Goal: Transaction & Acquisition: Purchase product/service

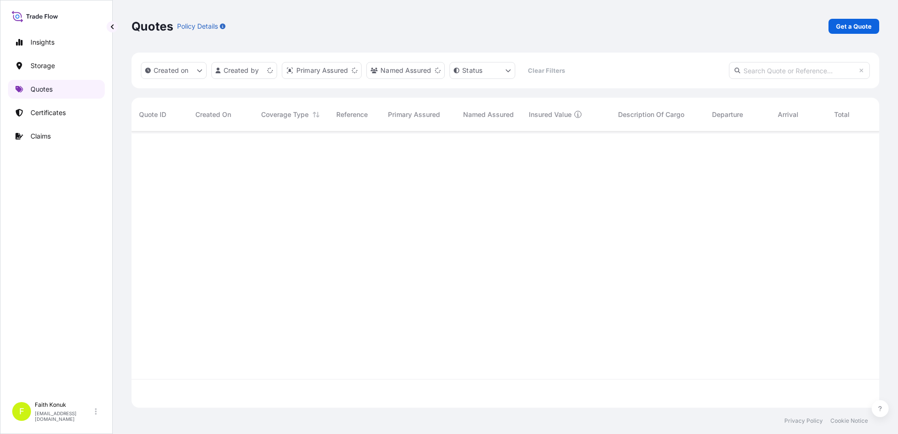
scroll to position [274, 740]
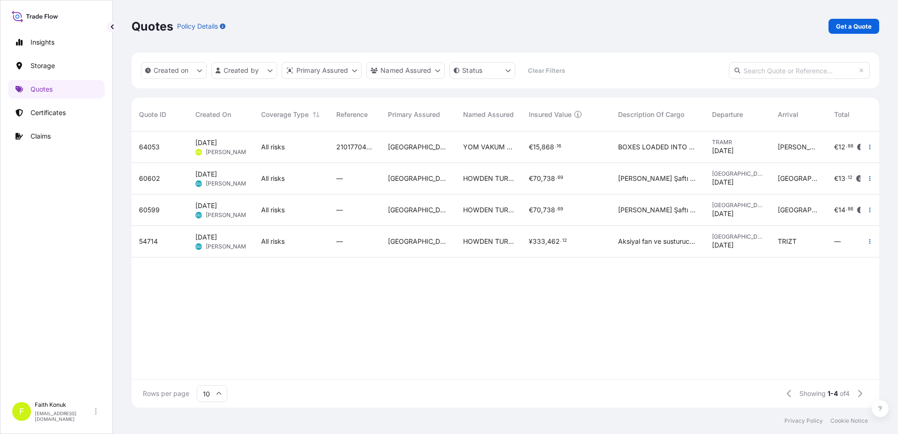
click at [217, 145] on span "[DATE]" at bounding box center [206, 142] width 22 height 9
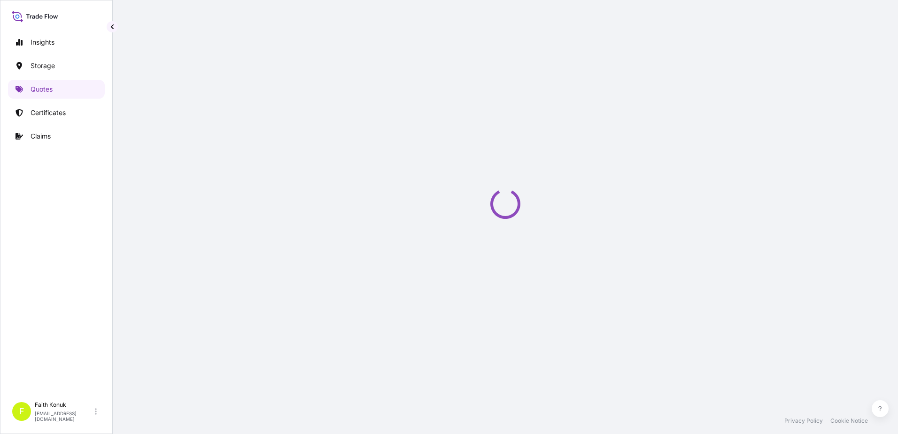
select select "Water"
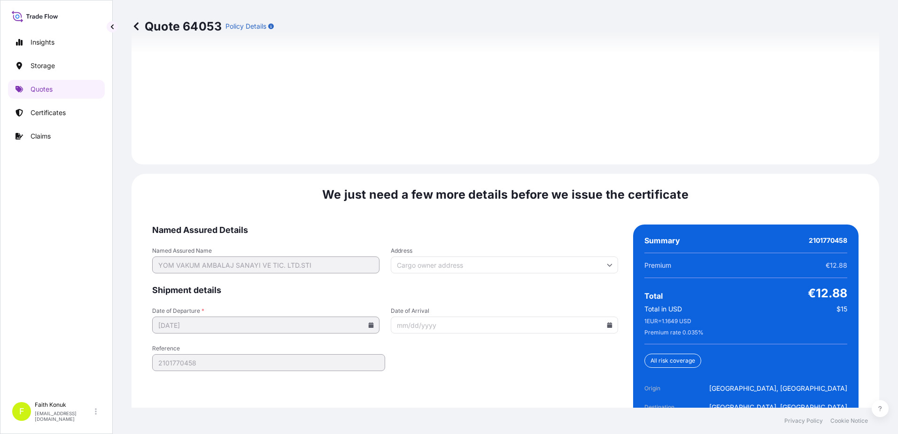
scroll to position [1385, 0]
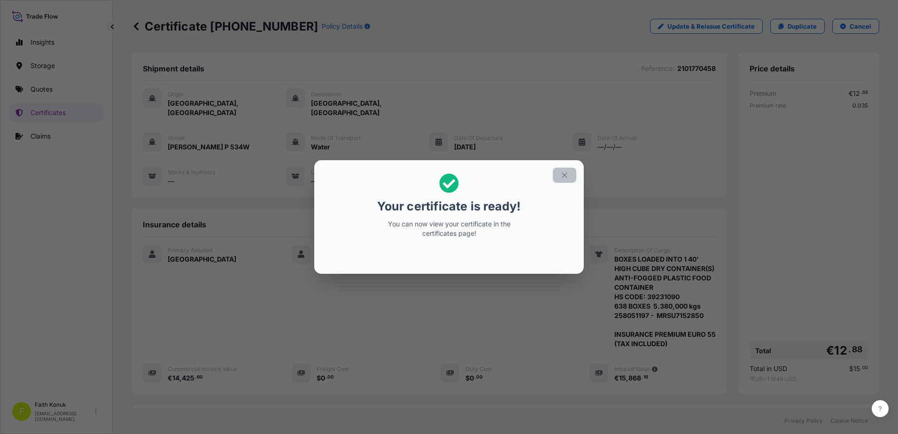
click at [562, 176] on icon "button" at bounding box center [564, 175] width 8 height 8
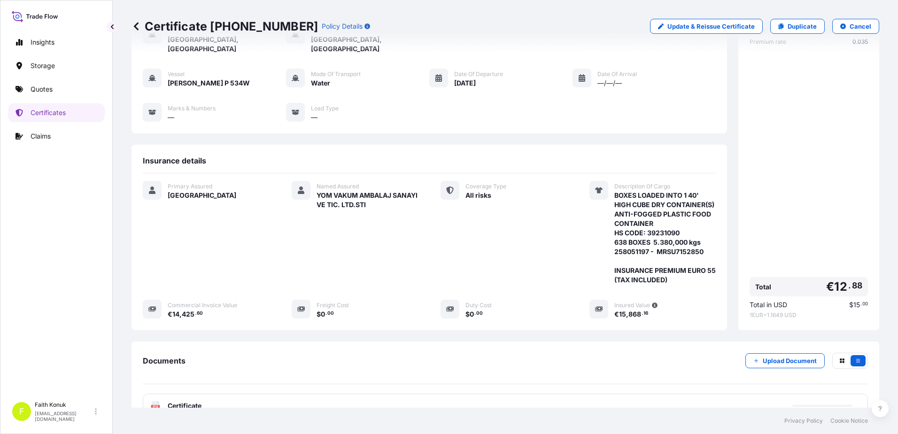
scroll to position [144, 0]
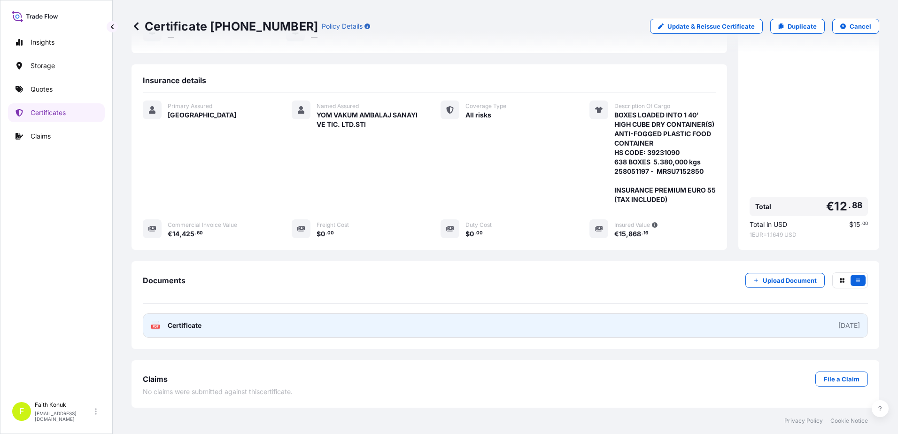
click at [178, 327] on span "Certificate" at bounding box center [185, 325] width 34 height 9
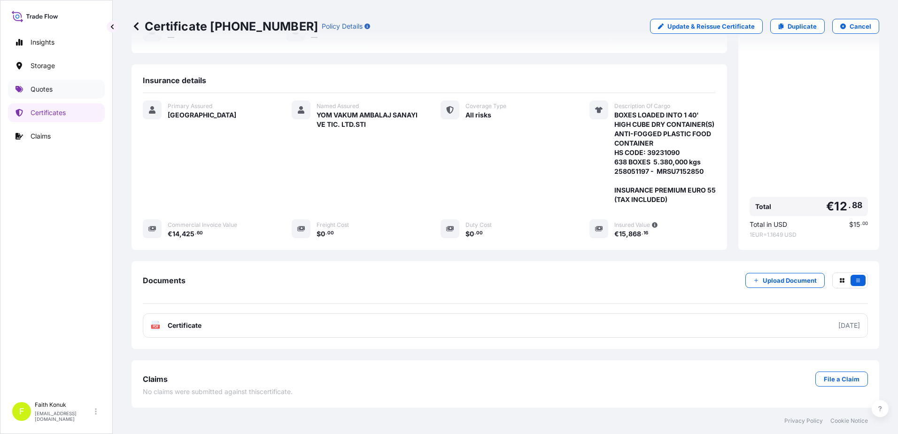
click at [51, 89] on p "Quotes" at bounding box center [42, 89] width 22 height 9
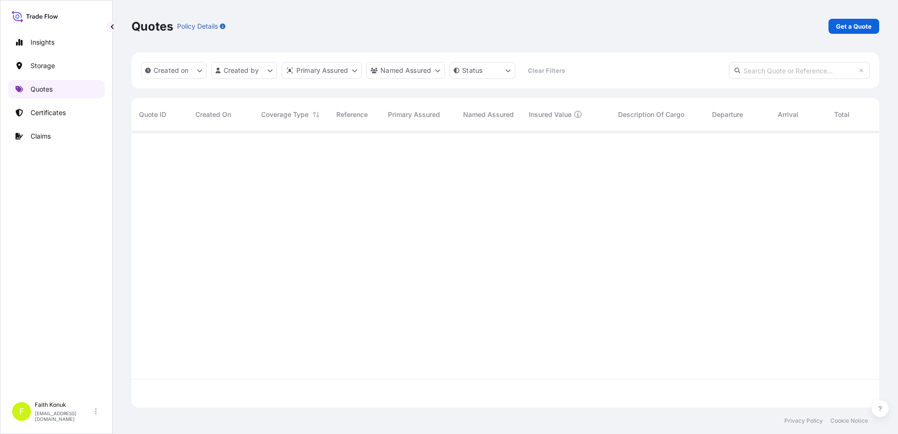
scroll to position [274, 740]
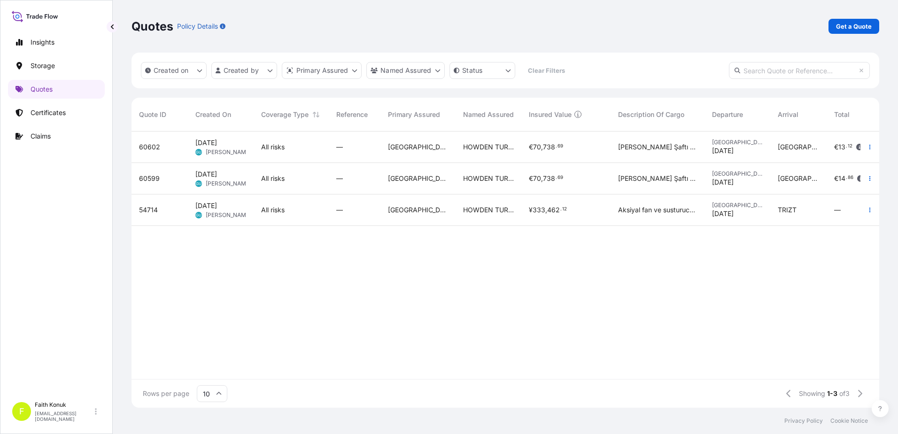
click at [217, 209] on span "[DATE]" at bounding box center [206, 205] width 22 height 9
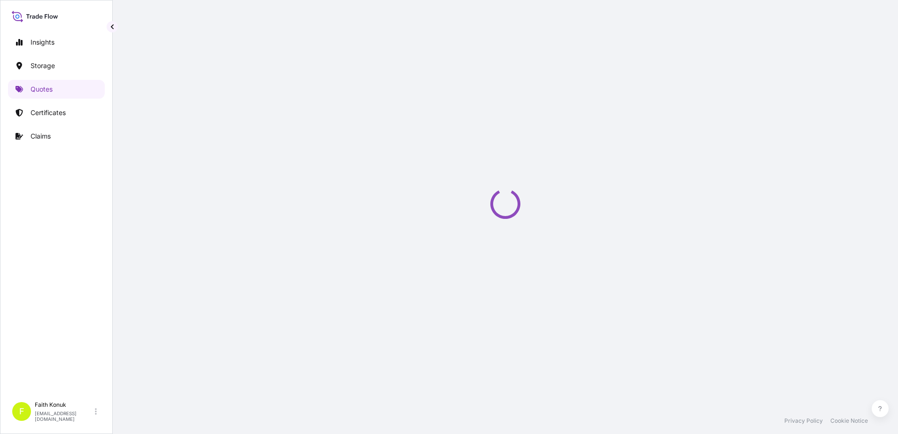
select select "Water"
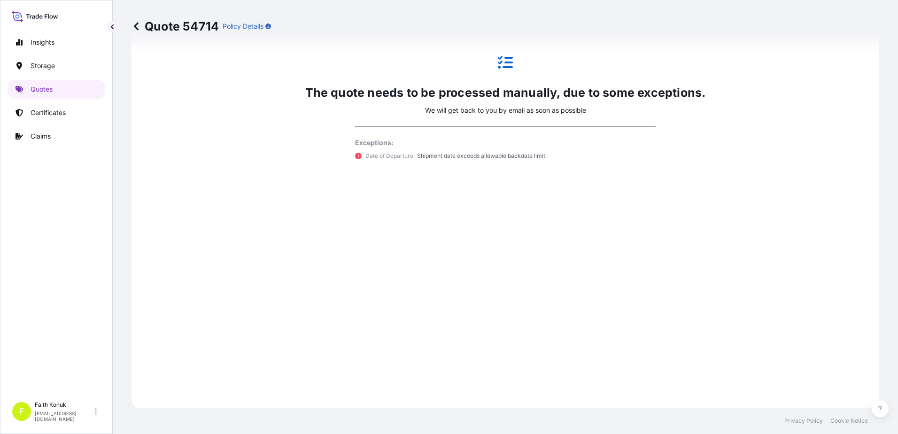
scroll to position [694, 0]
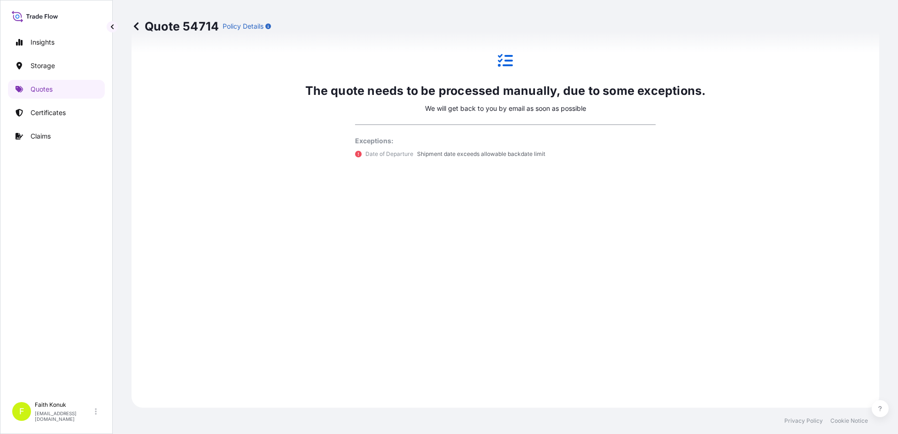
click at [499, 104] on p "We will get back to you by email as soon as possible" at bounding box center [505, 108] width 161 height 9
click at [500, 58] on icon at bounding box center [505, 60] width 15 height 15
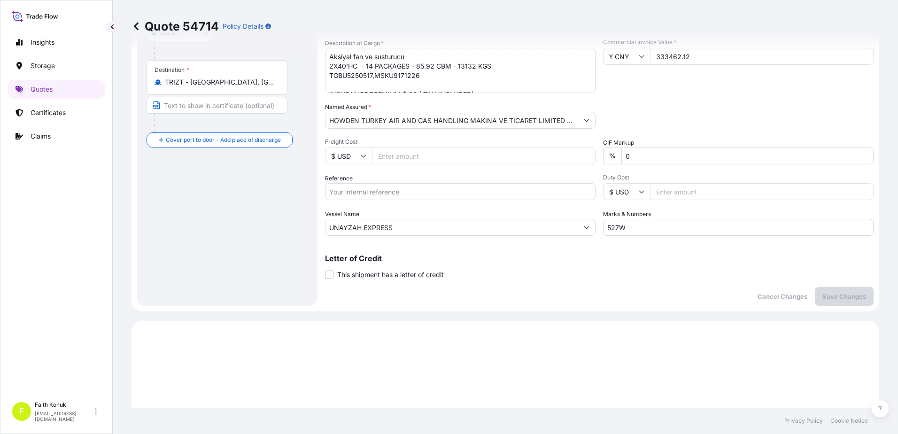
scroll to position [0, 0]
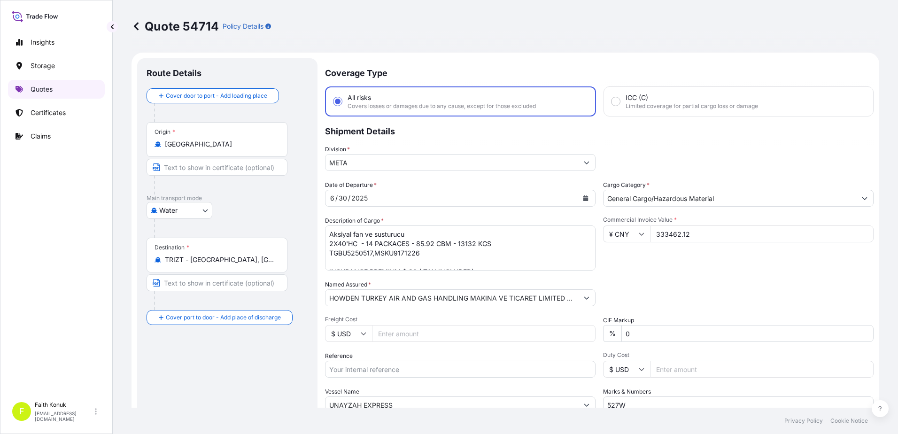
click at [57, 88] on link "Quotes" at bounding box center [56, 89] width 97 height 19
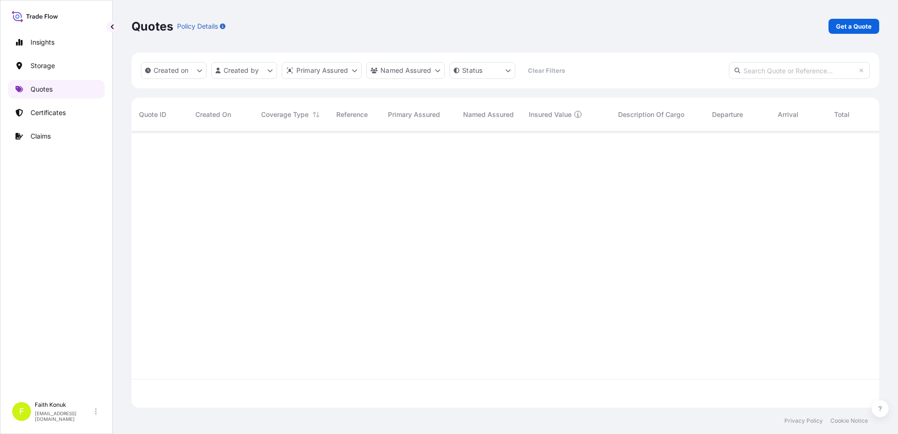
scroll to position [274, 740]
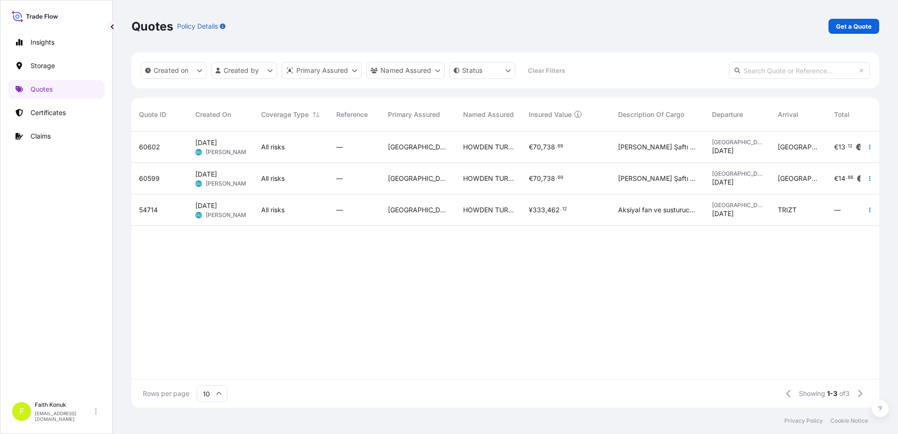
click at [770, 67] on input "text" at bounding box center [799, 70] width 141 height 17
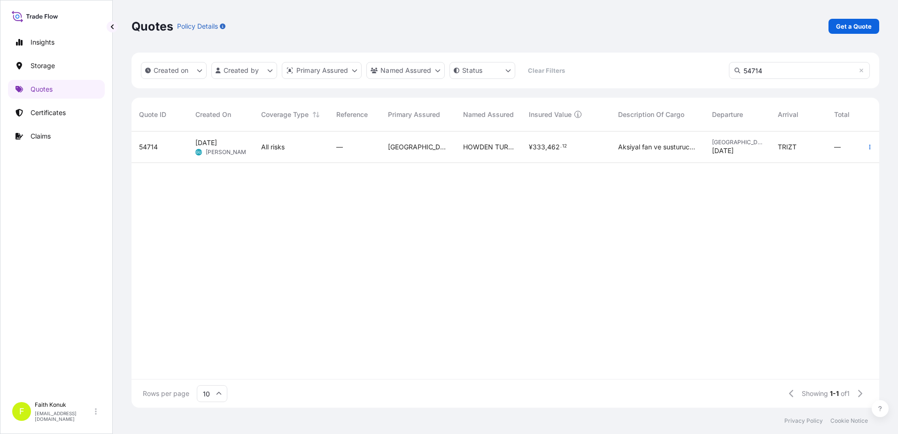
scroll to position [303, 740]
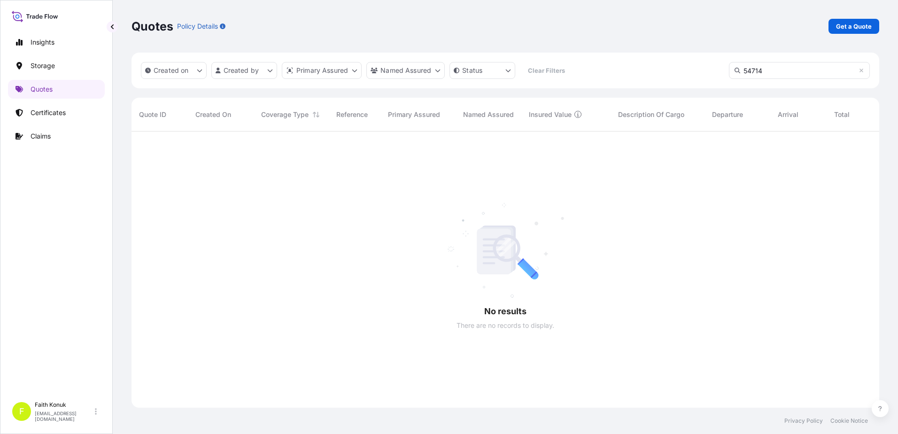
click at [784, 70] on input "54714" at bounding box center [799, 70] width 141 height 17
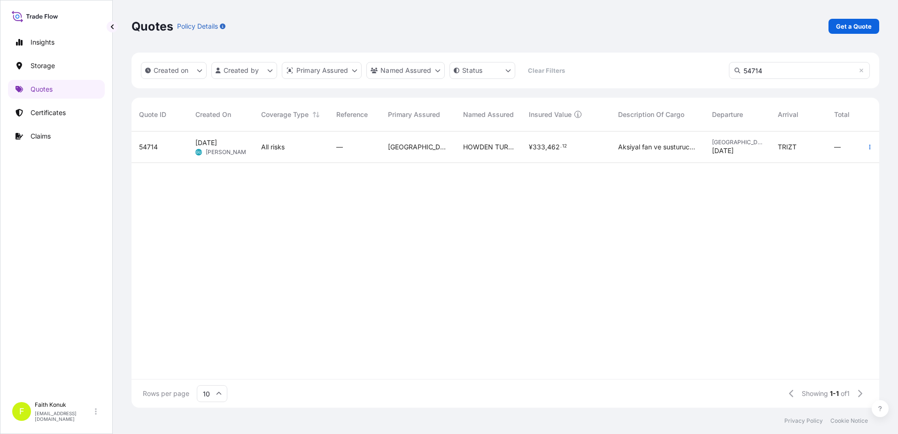
type input "54714"
click at [217, 146] on span "[DATE]" at bounding box center [206, 142] width 22 height 9
select select "Water"
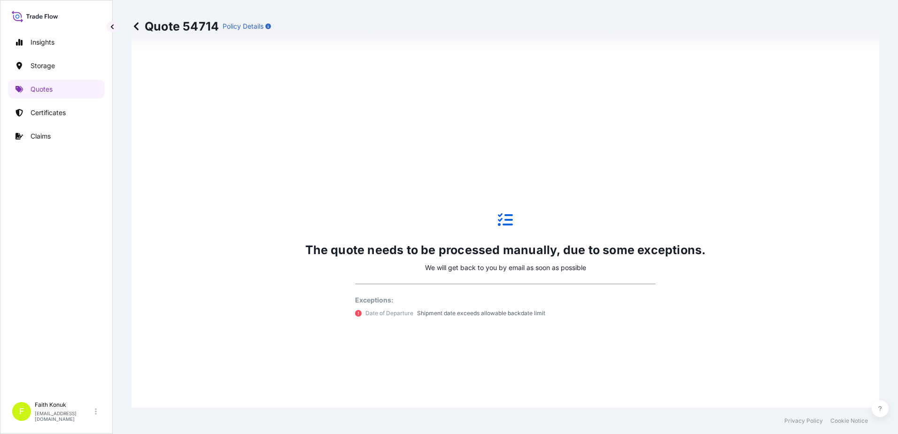
scroll to position [545, 0]
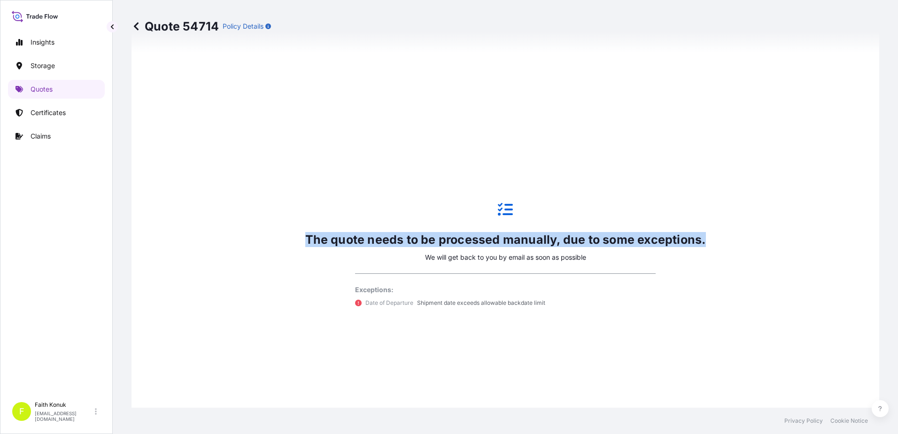
drag, startPoint x: 301, startPoint y: 238, endPoint x: 705, endPoint y: 248, distance: 403.9
click at [705, 248] on div "The quote needs to be processed manually, due to some exceptions. We will get b…" at bounding box center [505, 254] width 721 height 577
drag, startPoint x: 705, startPoint y: 248, endPoint x: 631, endPoint y: 242, distance: 74.9
copy p "The quote needs to be processed manually, due to some exceptions."
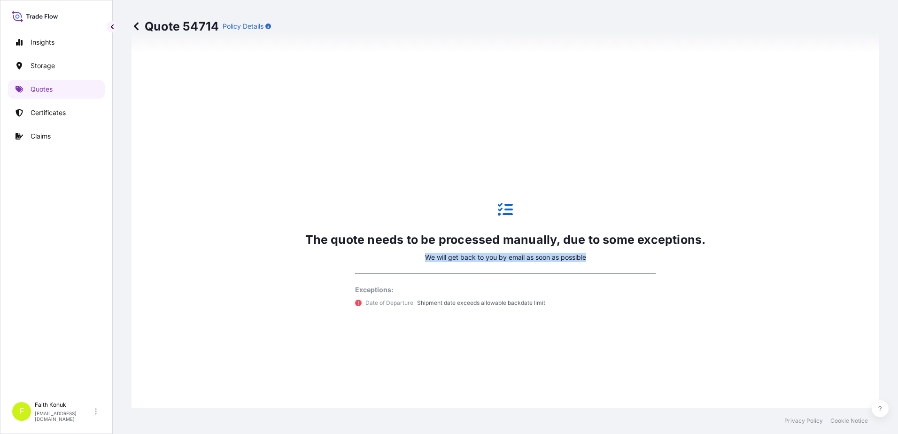
drag, startPoint x: 422, startPoint y: 257, endPoint x: 596, endPoint y: 261, distance: 174.7
click at [596, 261] on div "The quote needs to be processed manually, due to some exceptions. We will get b…" at bounding box center [505, 255] width 400 height 141
copy p "We will get back to you by email as soon as possible"
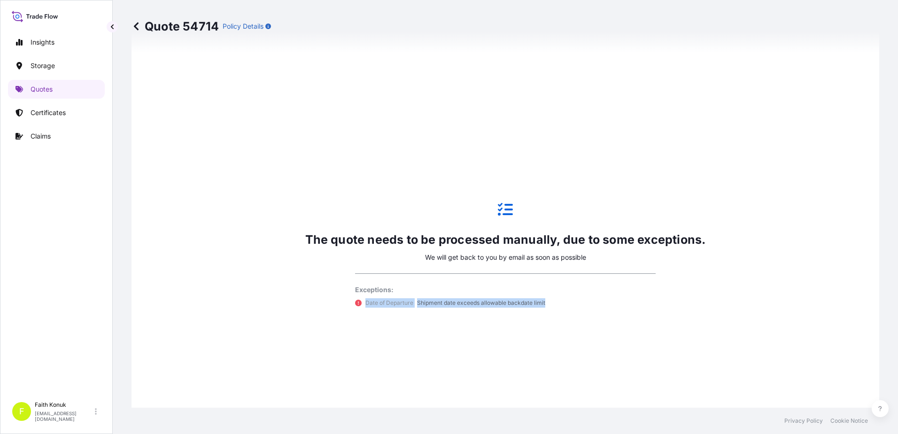
drag, startPoint x: 362, startPoint y: 303, endPoint x: 554, endPoint y: 308, distance: 192.1
click at [554, 308] on div "The quote needs to be processed manually, due to some exceptions. We will get b…" at bounding box center [505, 255] width 400 height 141
copy div "Date of Departure Shipment date exceeds allowable backdate limit"
click at [299, 162] on div "The quote needs to be processed manually, due to some exceptions. We will get b…" at bounding box center [505, 254] width 721 height 577
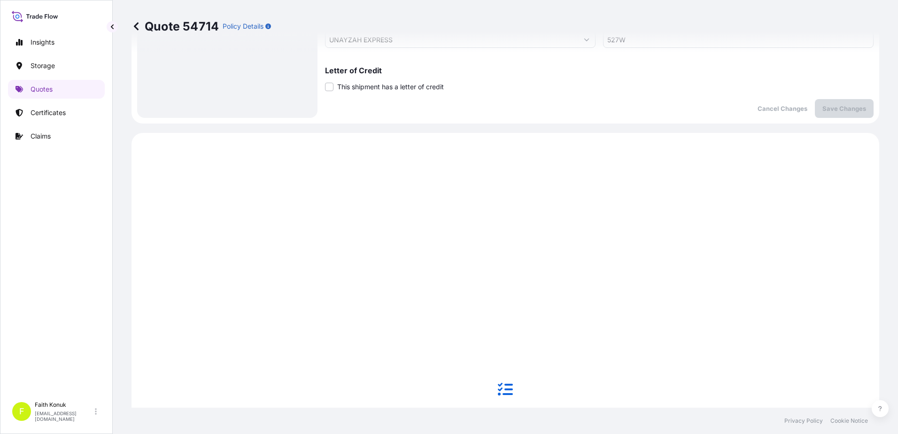
scroll to position [600, 0]
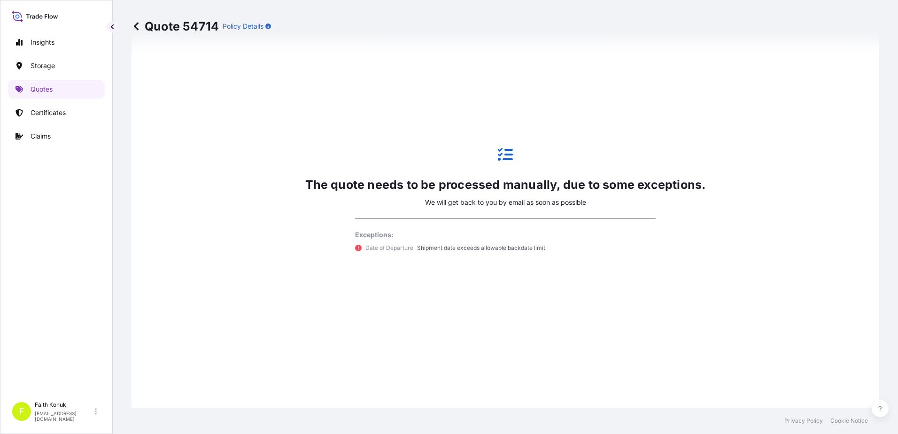
click at [501, 151] on icon at bounding box center [505, 154] width 15 height 15
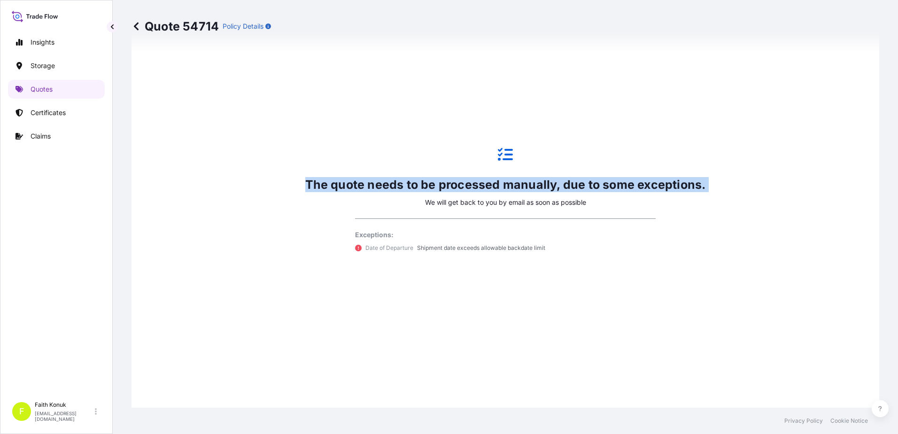
click at [501, 151] on icon at bounding box center [505, 154] width 15 height 15
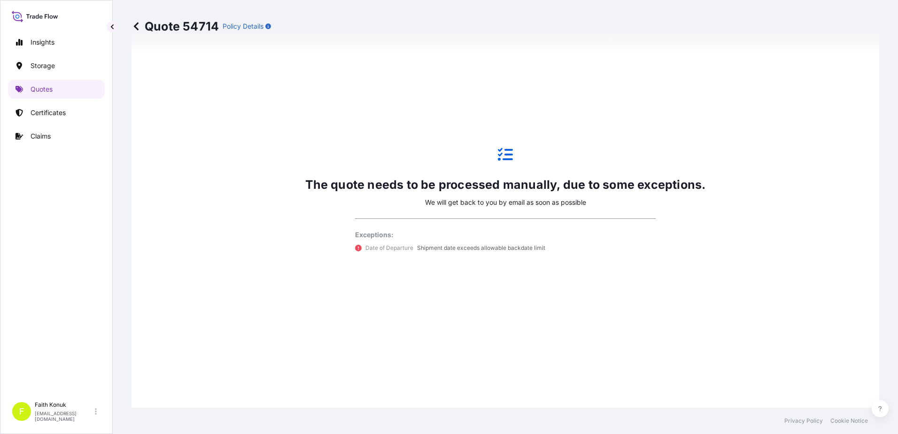
click at [508, 200] on p "We will get back to you by email as soon as possible" at bounding box center [505, 202] width 161 height 9
click at [509, 200] on p "We will get back to you by email as soon as possible" at bounding box center [505, 202] width 161 height 9
click at [390, 234] on p "Exceptions:" at bounding box center [505, 234] width 300 height 9
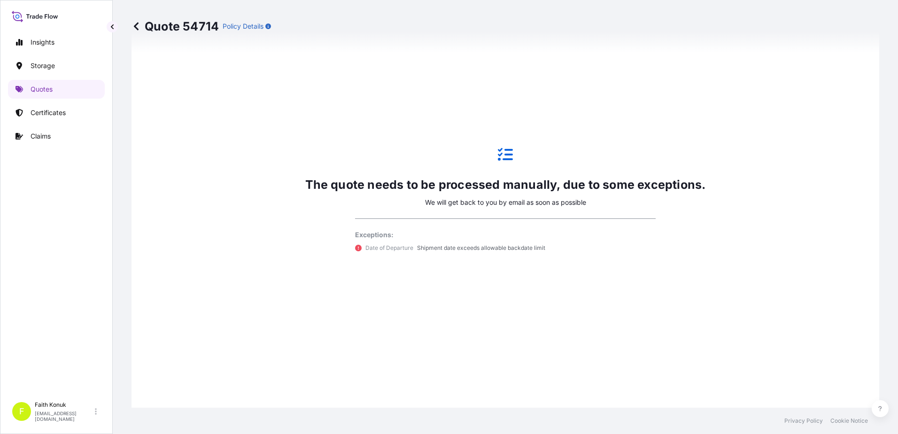
click at [390, 234] on p "Exceptions:" at bounding box center [505, 234] width 300 height 9
click at [434, 248] on p "Shipment date exceeds allowable backdate limit" at bounding box center [481, 247] width 128 height 9
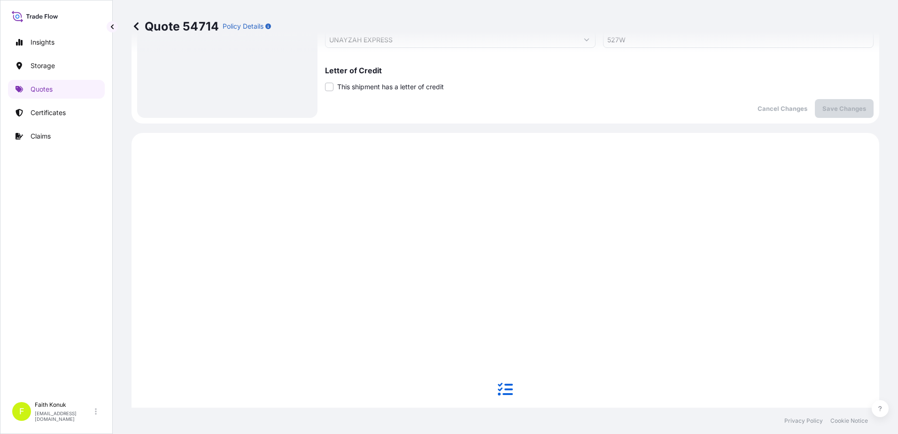
scroll to position [131, 0]
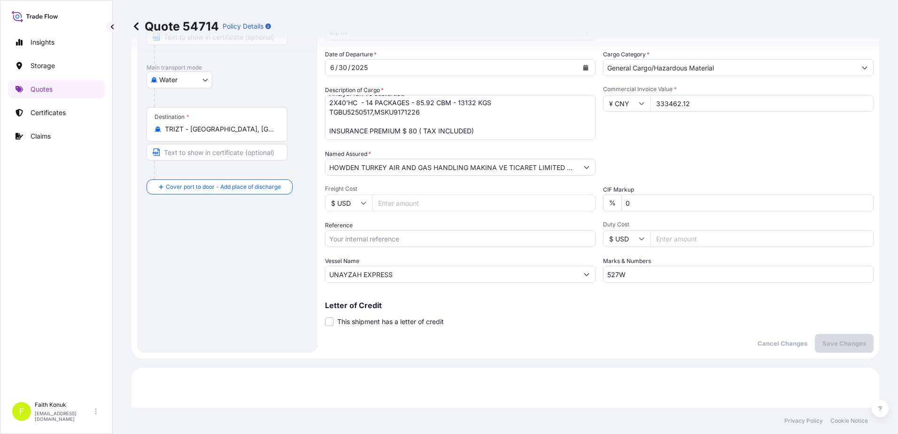
click at [371, 319] on span "This shipment has a letter of credit" at bounding box center [390, 321] width 107 height 9
click at [325, 316] on input "This shipment has a letter of credit" at bounding box center [325, 316] width 0 height 0
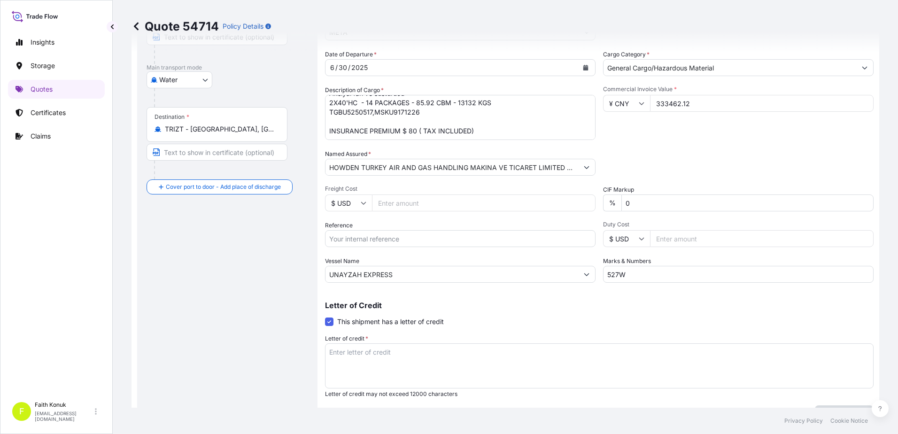
click at [333, 320] on label "This shipment has a letter of credit" at bounding box center [384, 321] width 119 height 10
click at [325, 316] on input "This shipment has a letter of credit" at bounding box center [325, 316] width 0 height 0
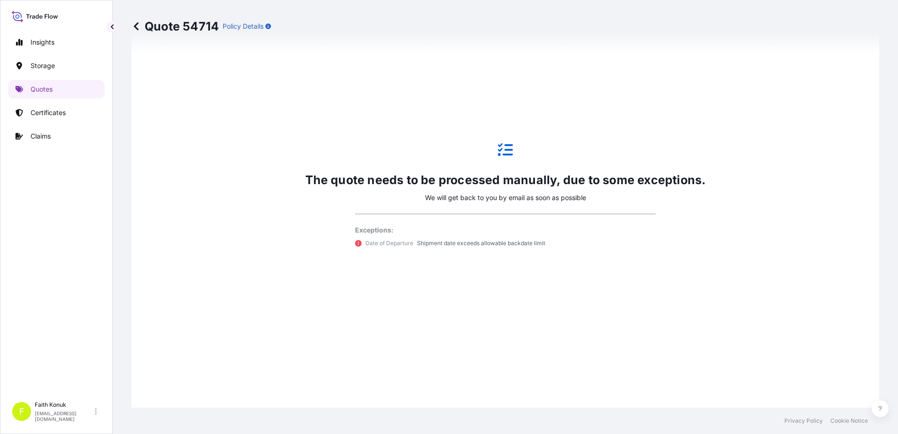
scroll to position [610, 0]
